Goal: Book appointment/travel/reservation

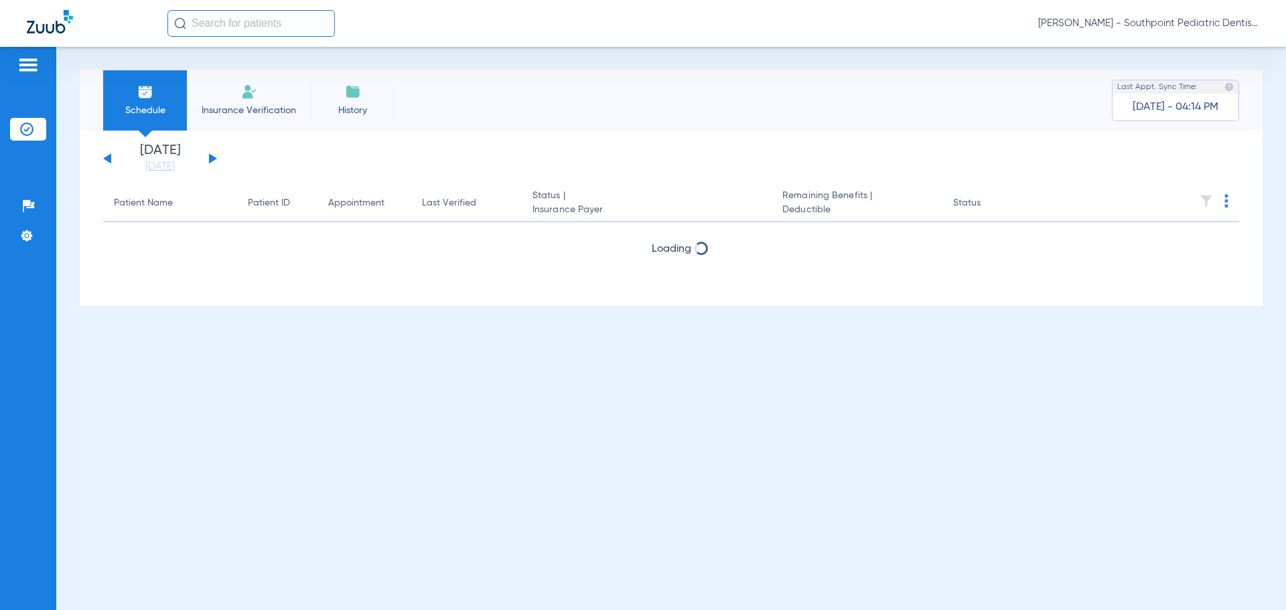
click at [174, 156] on li "Today 08-21-2025" at bounding box center [160, 158] width 80 height 29
click at [173, 164] on link "[DATE]" at bounding box center [160, 166] width 80 height 13
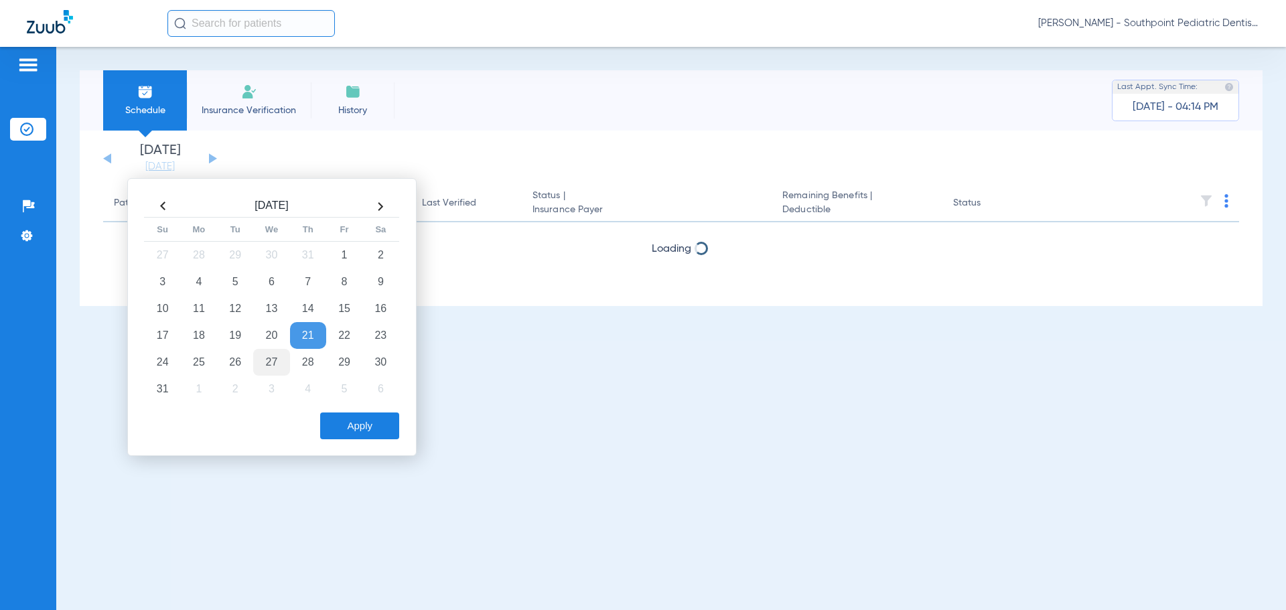
click at [273, 369] on td "27" at bounding box center [271, 362] width 36 height 27
click at [327, 426] on button "Apply" at bounding box center [359, 426] width 79 height 27
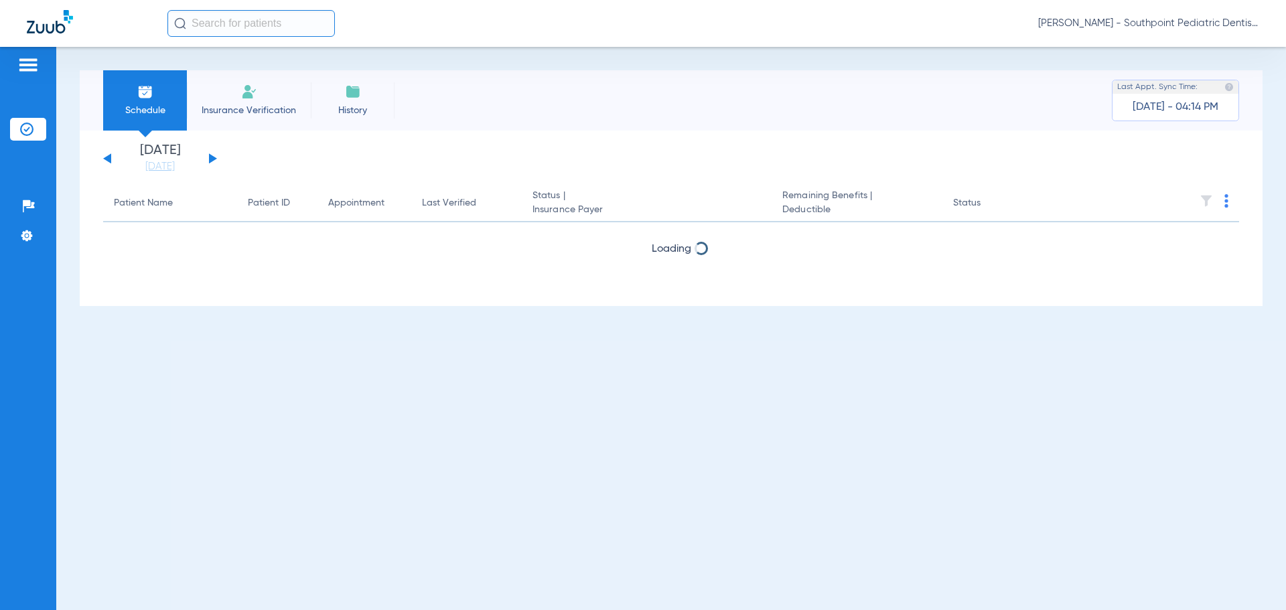
click at [109, 165] on div "[DATE] [DATE] [DATE] [DATE] [DATE] [DATE] [DATE] [DATE] [DATE] [DATE] [DATE] [D…" at bounding box center [160, 158] width 114 height 29
click at [108, 157] on button at bounding box center [107, 158] width 8 height 10
